Goal: Communication & Community: Answer question/provide support

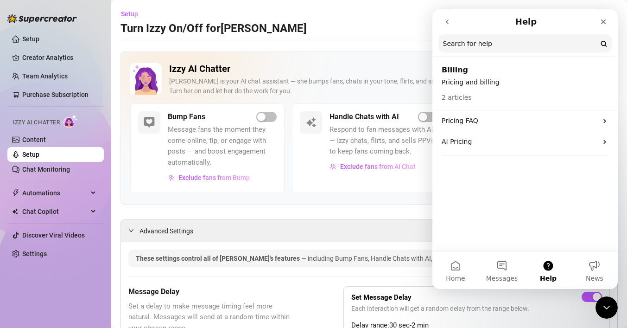
click at [447, 23] on icon "go back" at bounding box center [447, 21] width 3 height 5
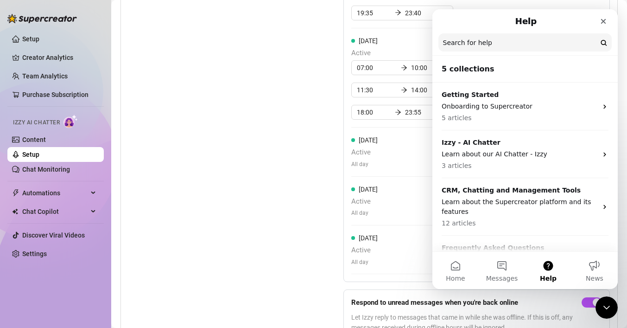
click at [510, 264] on button "Messages" at bounding box center [502, 270] width 46 height 37
click at [502, 266] on button "Messages" at bounding box center [502, 270] width 46 height 37
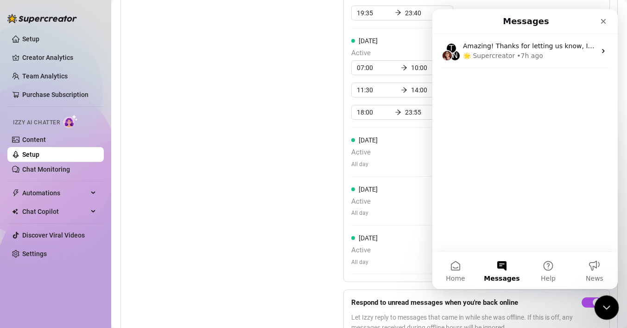
click at [607, 309] on icon "Close Intercom Messenger" at bounding box center [605, 305] width 11 height 11
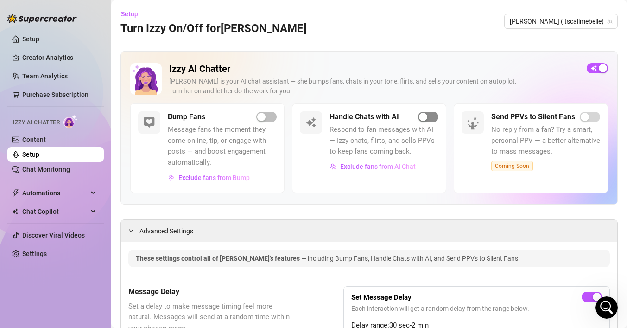
click at [427, 119] on div "button" at bounding box center [423, 117] width 8 height 8
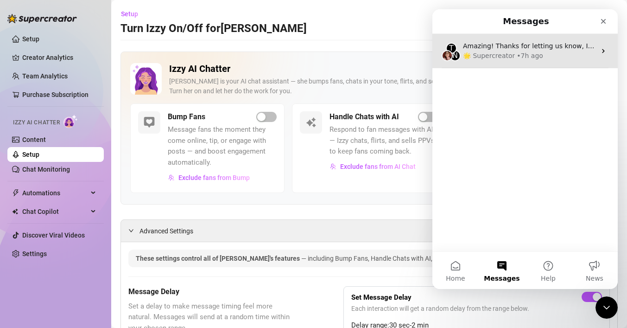
click at [502, 56] on div "🌟 Supercreator" at bounding box center [489, 56] width 52 height 10
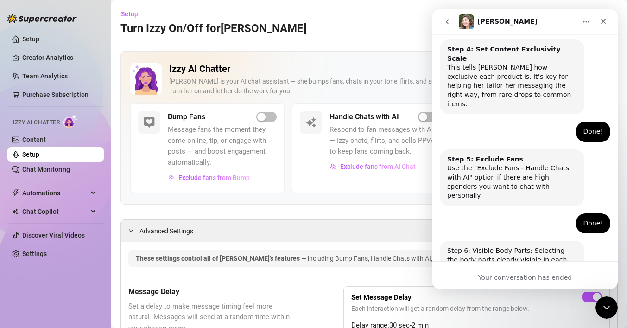
scroll to position [628, 0]
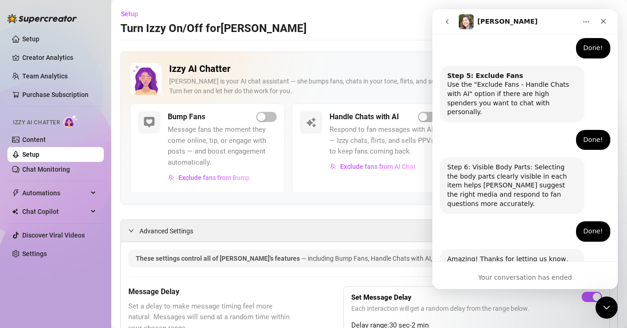
click at [479, 307] on div "[PERSON_NAME] • 7h ago" at bounding box center [483, 310] width 73 height 6
click at [473, 254] on div "Amazing! Thanks for letting us know, I’ll review your bio now and make sure eve…" at bounding box center [512, 276] width 130 height 45
click at [489, 254] on div "Amazing! Thanks for letting us know, I’ll review your bio now and make sure eve…" at bounding box center [512, 276] width 130 height 45
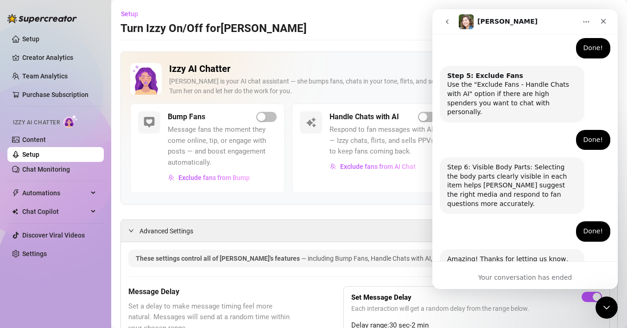
click at [446, 23] on icon "go back" at bounding box center [447, 21] width 7 height 7
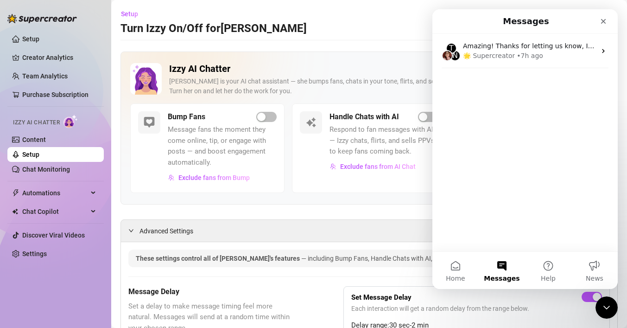
click at [508, 176] on div "T N Amazing! Thanks for letting us know, I’ll review your bio now and make sure…" at bounding box center [524, 142] width 185 height 217
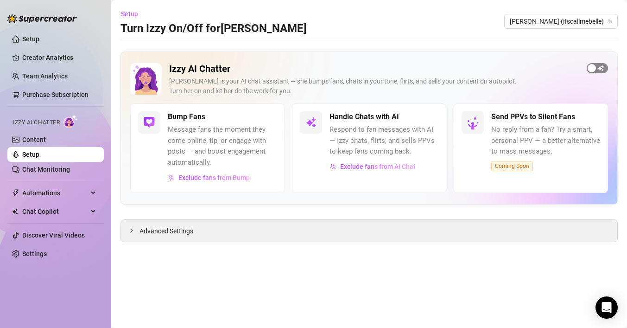
click at [594, 69] on div "button" at bounding box center [592, 68] width 8 height 8
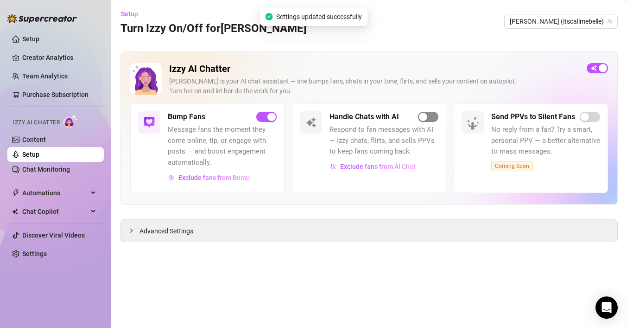
click at [430, 117] on span "button" at bounding box center [428, 117] width 20 height 10
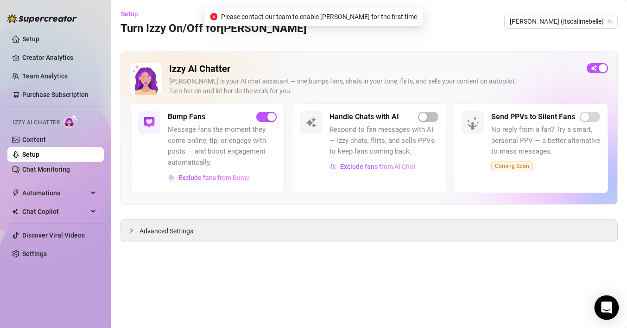
click at [604, 302] on icon "Open Intercom Messenger" at bounding box center [607, 307] width 12 height 12
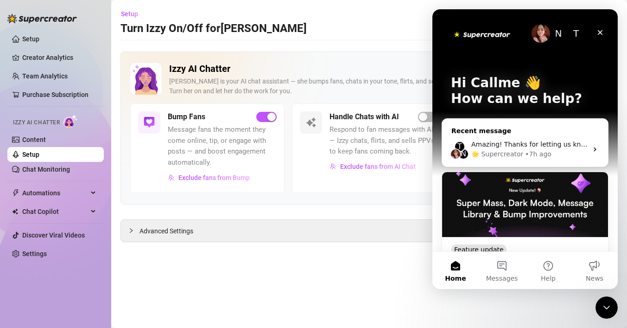
click at [518, 140] on div "Amazing! Thanks for letting us know, I’ll review your bio now and make sure eve…" at bounding box center [529, 145] width 116 height 10
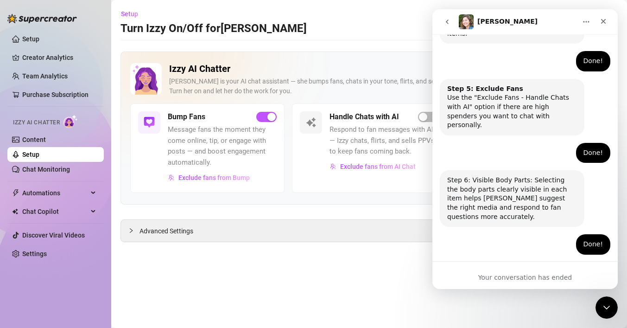
scroll to position [628, 0]
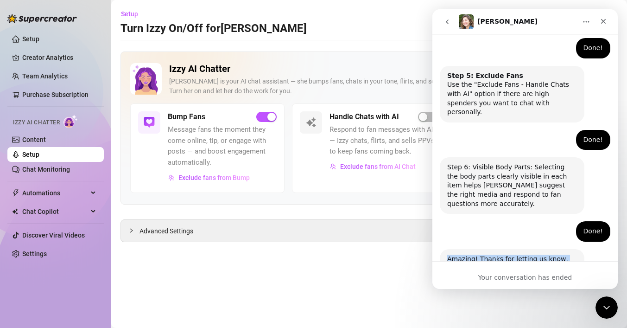
drag, startPoint x: 444, startPoint y: 180, endPoint x: 536, endPoint y: 229, distance: 104.7
click at [536, 249] on div "Amazing! Thanks for letting us know, I’ll review your bio now and make sure eve…" at bounding box center [512, 277] width 145 height 57
click at [508, 254] on div "Amazing! Thanks for letting us know, I’ll review your bio now and make sure eve…" at bounding box center [512, 276] width 130 height 45
drag, startPoint x: 508, startPoint y: 223, endPoint x: 444, endPoint y: 181, distance: 76.2
click at [445, 249] on div "Amazing! Thanks for letting us know, I’ll review your bio now and make sure eve…" at bounding box center [512, 277] width 145 height 57
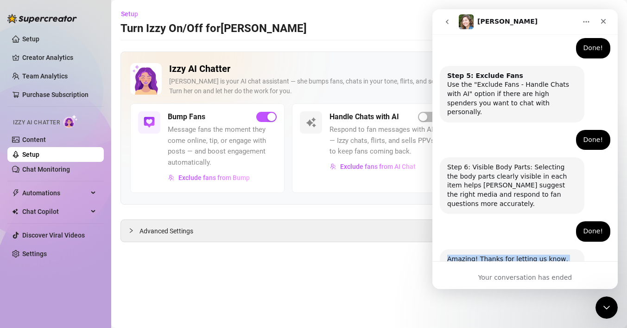
click at [472, 254] on div "Amazing! Thanks for letting us know, I’ll review your bio now and make sure eve…" at bounding box center [512, 276] width 130 height 45
